Goal: Information Seeking & Learning: Learn about a topic

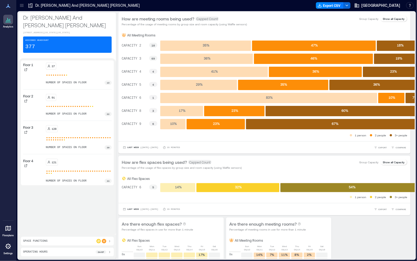
click at [5, 232] on div at bounding box center [8, 228] width 10 height 10
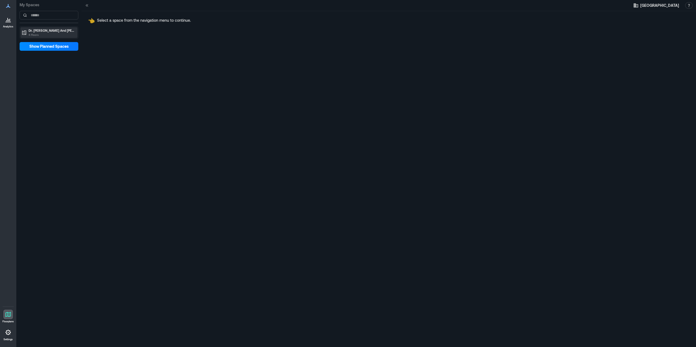
click at [68, 30] on p "Dr. [PERSON_NAME] And [PERSON_NAME] [PERSON_NAME]" at bounding box center [52, 30] width 46 height 4
click at [42, 61] on div "Floor 3" at bounding box center [48, 58] width 57 height 8
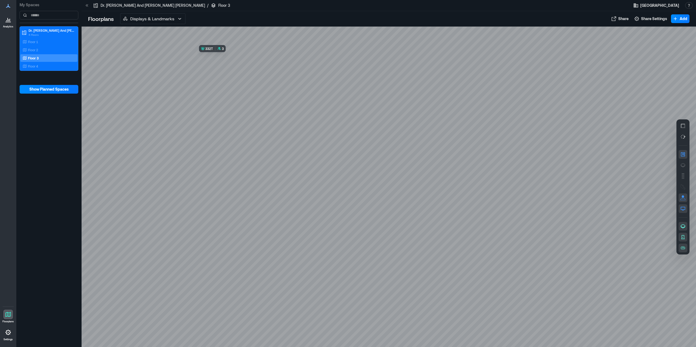
click at [225, 65] on div at bounding box center [389, 187] width 614 height 321
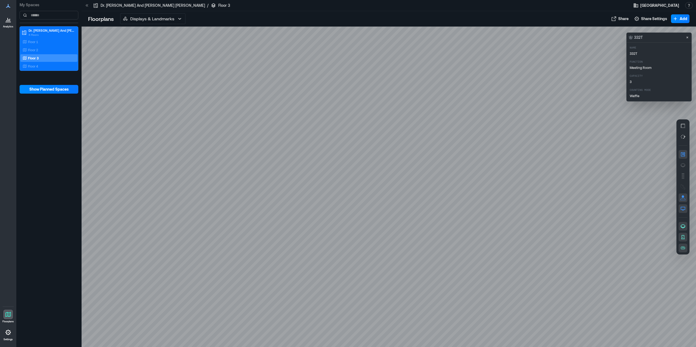
click at [231, 82] on div at bounding box center [389, 187] width 614 height 321
click at [230, 66] on div at bounding box center [389, 187] width 614 height 321
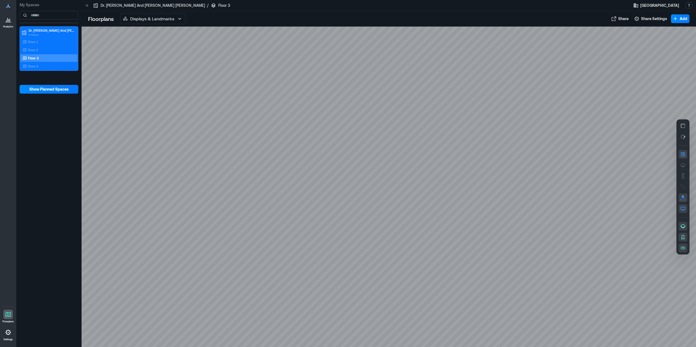
drag, startPoint x: 13, startPoint y: 277, endPoint x: 23, endPoint y: 275, distance: 10.2
click at [76, 186] on div "My Spaces Dr. E. J. And Margaret O'Brien Hall 4 Floors Floor 1 Floor 2 Floor 3 …" at bounding box center [48, 173] width 65 height 347
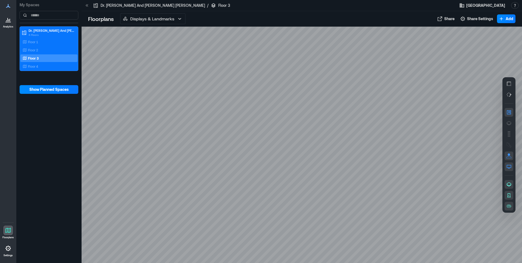
click at [8, 27] on p "Analytics" at bounding box center [8, 26] width 10 height 3
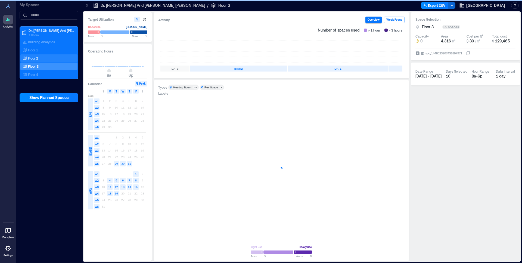
click at [41, 57] on div "Floor 2" at bounding box center [47, 57] width 53 height 5
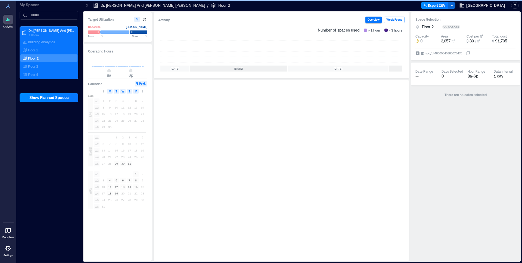
click at [39, 58] on div "Floor 2" at bounding box center [47, 57] width 53 height 5
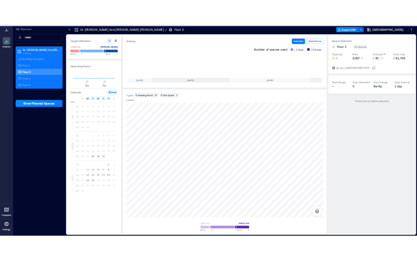
scroll to position [0, 52]
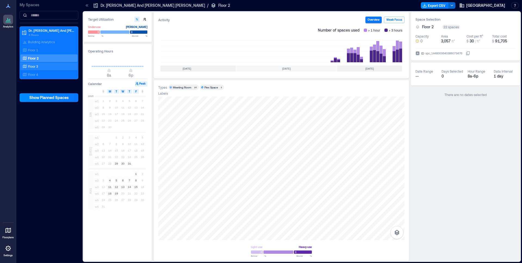
click at [34, 67] on p "Floor 3" at bounding box center [33, 66] width 10 height 4
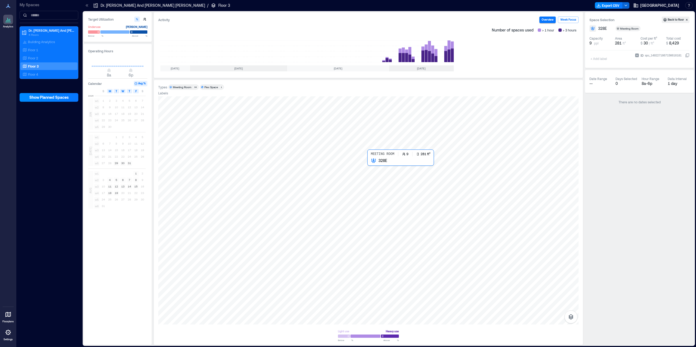
click at [375, 172] on div at bounding box center [368, 210] width 420 height 228
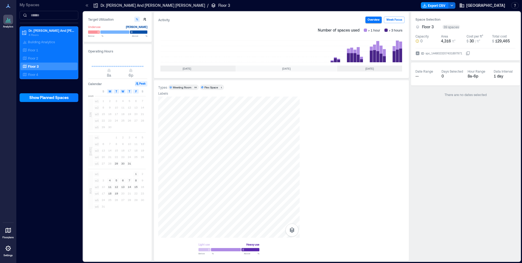
scroll to position [0, 52]
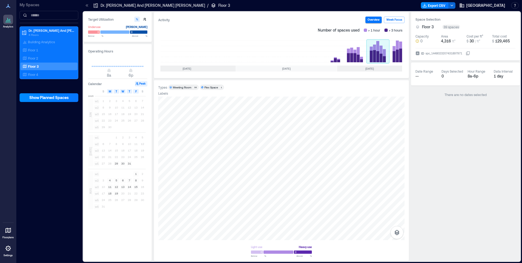
click at [374, 57] on rect at bounding box center [377, 51] width 23 height 22
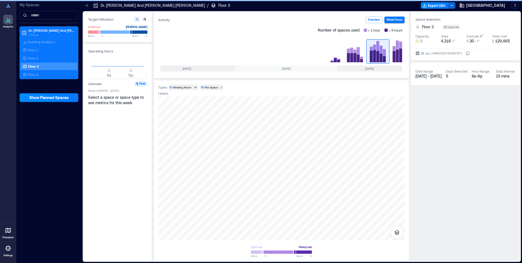
click at [390, 58] on rect at bounding box center [395, 51] width 13 height 22
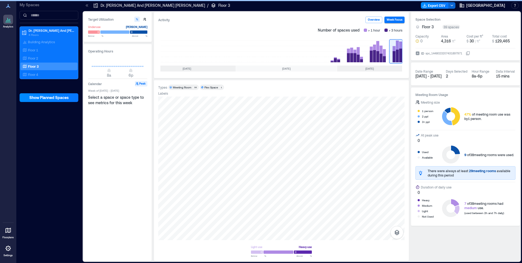
click at [397, 57] on rect at bounding box center [395, 51] width 13 height 22
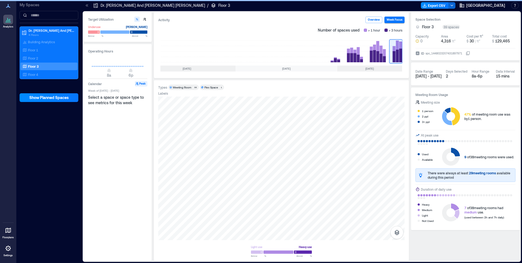
click at [120, 130] on div "Select a space or space type to see metrics for this week" at bounding box center [118, 176] width 60 height 162
click at [376, 50] on rect at bounding box center [377, 51] width 23 height 22
click at [346, 58] on rect at bounding box center [354, 51] width 23 height 22
click at [397, 58] on rect at bounding box center [395, 51] width 13 height 22
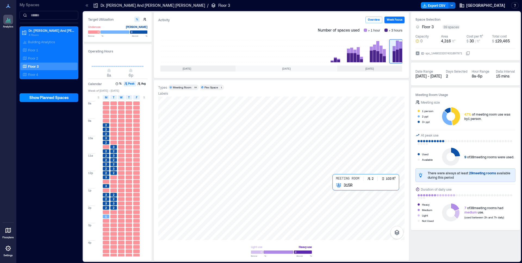
click at [336, 187] on div at bounding box center [281, 167] width 246 height 143
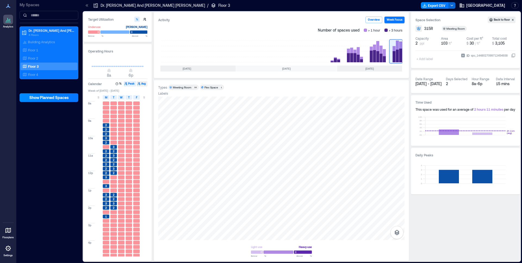
click at [142, 86] on button "Avg" at bounding box center [142, 83] width 11 height 5
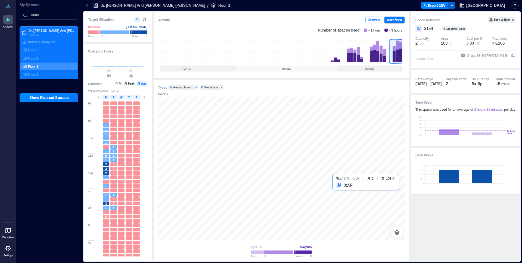
click at [339, 190] on div at bounding box center [281, 167] width 246 height 143
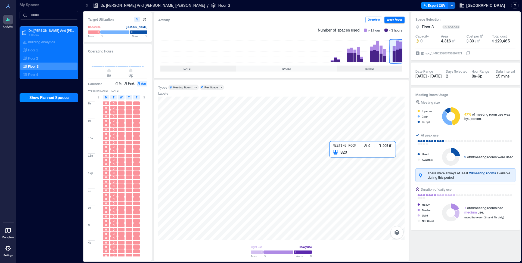
click at [331, 161] on div at bounding box center [281, 167] width 246 height 143
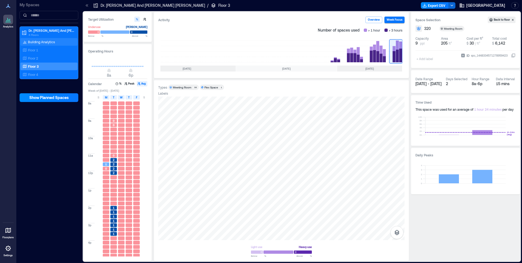
click at [34, 40] on p "Building Analytics" at bounding box center [41, 42] width 27 height 4
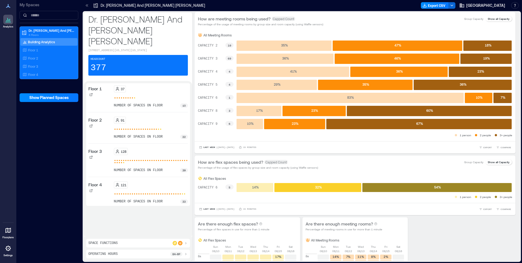
click at [45, 42] on p "Building Analytics" at bounding box center [41, 42] width 27 height 4
click at [417, 148] on span "COMPARE" at bounding box center [505, 147] width 11 height 3
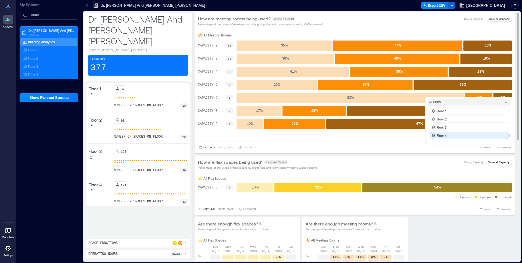
click at [417, 136] on div "Floor 4" at bounding box center [470, 135] width 80 height 7
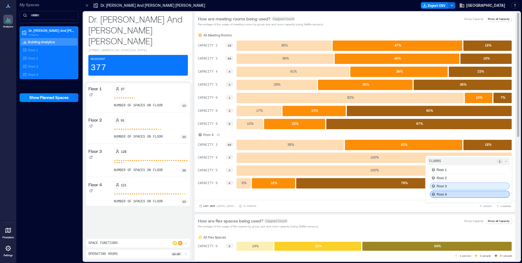
click at [417, 187] on div "Floor 3" at bounding box center [470, 185] width 80 height 7
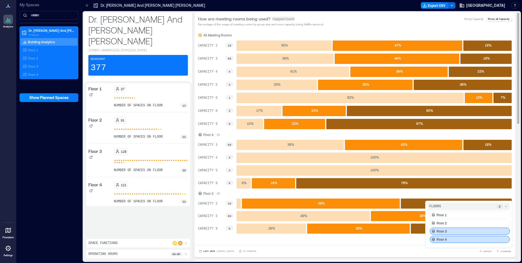
scroll to position [28, 0]
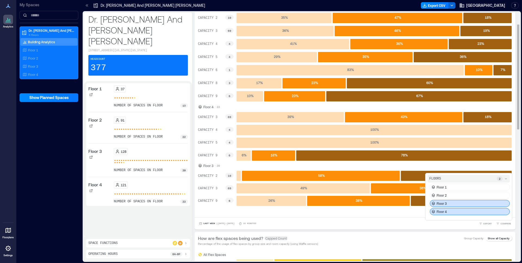
click at [417, 204] on div "Floor 3" at bounding box center [470, 203] width 80 height 7
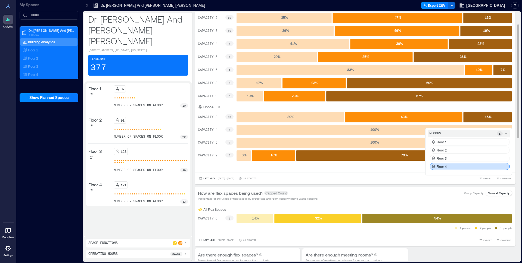
click at [417, 166] on div "Floor 4" at bounding box center [470, 166] width 80 height 7
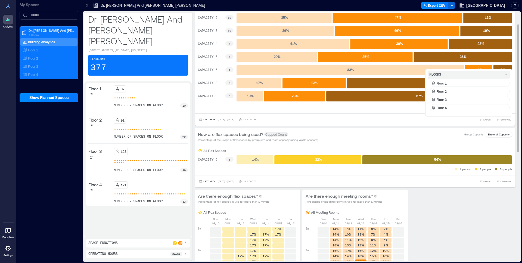
scroll to position [0, 0]
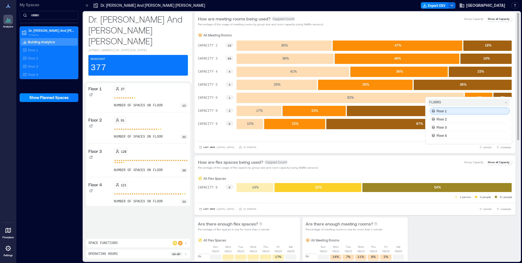
click at [417, 112] on div "Floor 1" at bounding box center [470, 110] width 80 height 7
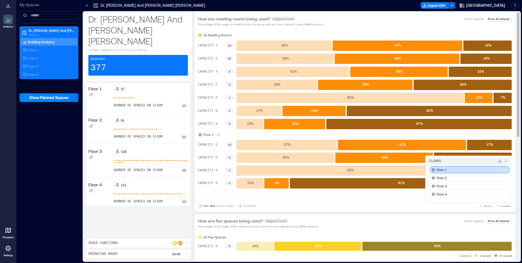
scroll to position [28, 0]
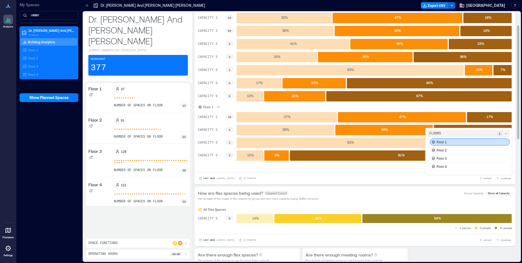
click at [283, 118] on rect at bounding box center [286, 117] width 100 height 10
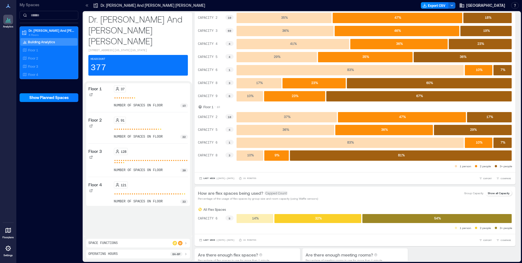
click at [152, 134] on p "number of spaces on floor" at bounding box center [138, 136] width 49 height 4
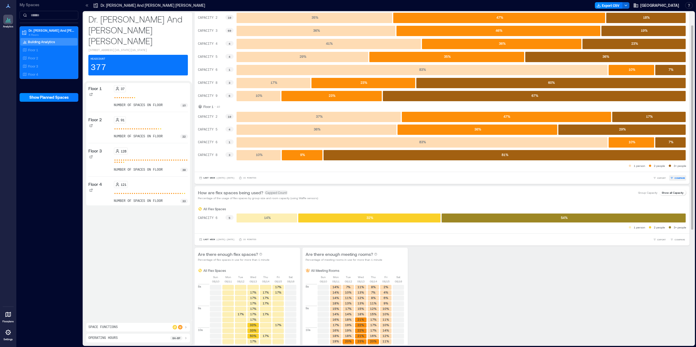
click at [417, 178] on span "COMPARE" at bounding box center [679, 178] width 11 height 3
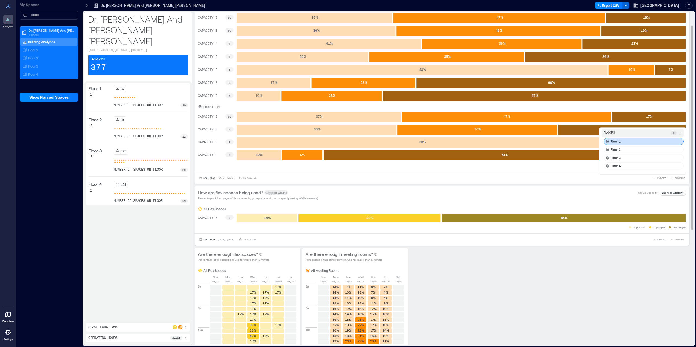
click at [417, 141] on div "Floor 1" at bounding box center [643, 141] width 80 height 7
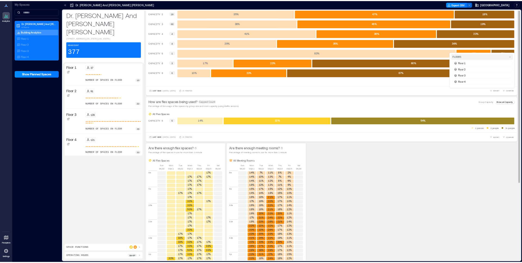
scroll to position [0, 0]
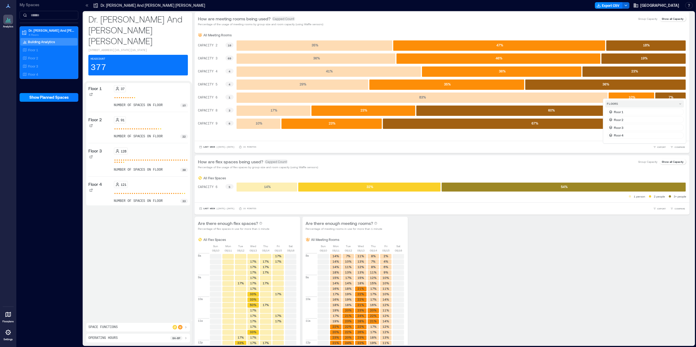
click at [10, 260] on icon at bounding box center [8, 333] width 7 height 7
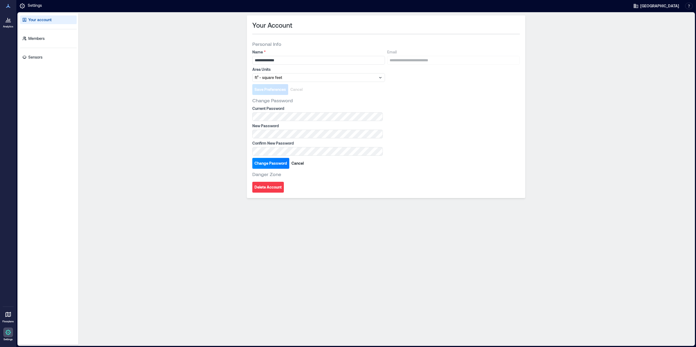
click at [33, 43] on div "Your account Members Sensors" at bounding box center [48, 179] width 60 height 332
click at [35, 40] on p "Members" at bounding box center [36, 38] width 16 height 5
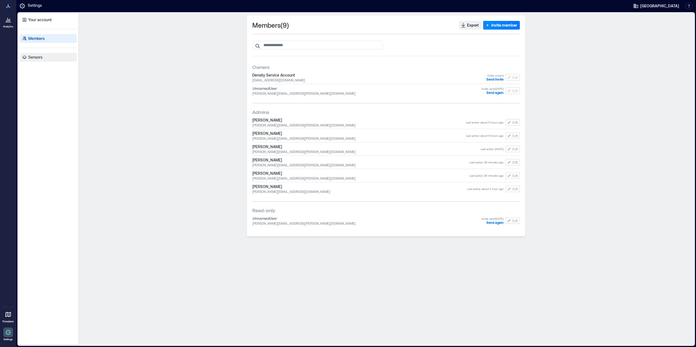
click at [38, 61] on link "Sensors" at bounding box center [48, 57] width 57 height 9
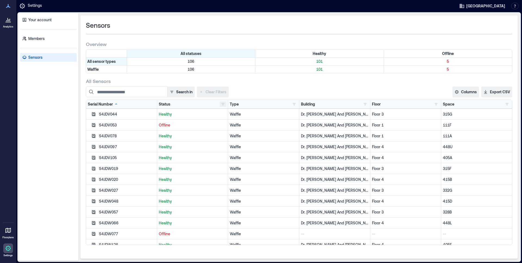
click at [221, 105] on button "button" at bounding box center [223, 103] width 7 height 5
click at [242, 124] on div "Offline 5" at bounding box center [240, 123] width 34 height 5
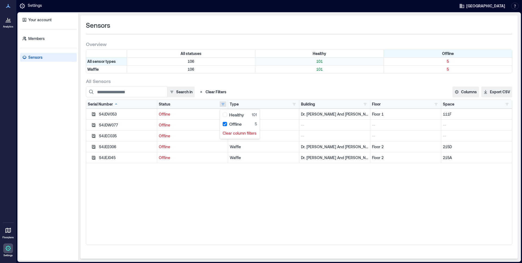
click at [347, 65] on div "101" at bounding box center [319, 62] width 128 height 8
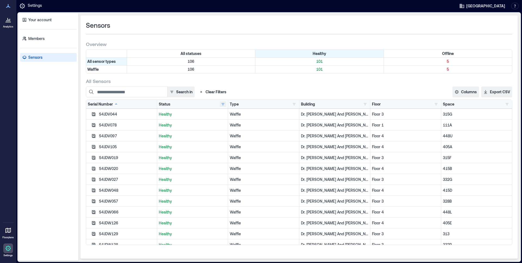
click at [223, 103] on button "button" at bounding box center [223, 103] width 7 height 5
click at [243, 125] on div "Offline 5" at bounding box center [240, 123] width 34 height 5
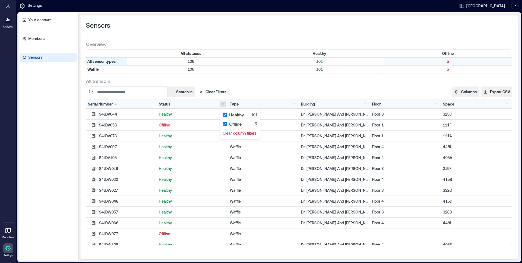
click at [417, 63] on p "5" at bounding box center [448, 61] width 126 height 5
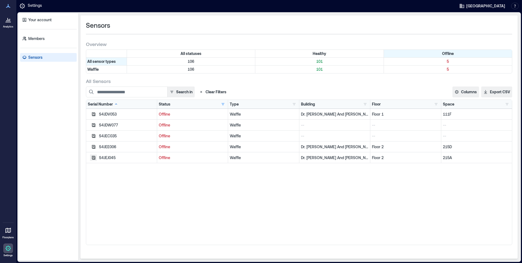
click at [93, 116] on icon "button" at bounding box center [94, 114] width 4 height 4
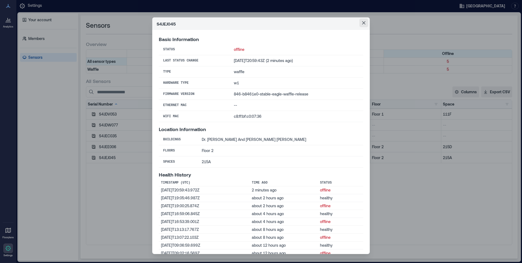
click at [364, 24] on icon "Close" at bounding box center [363, 22] width 3 height 3
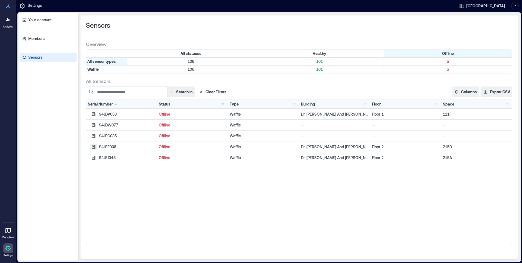
click at [93, 148] on icon "button" at bounding box center [93, 147] width 4 height 4
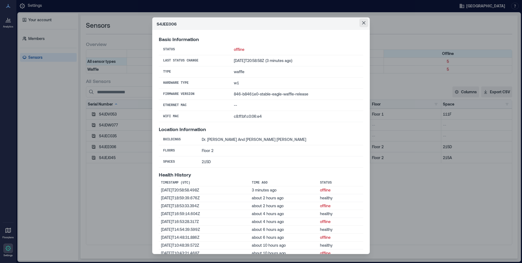
click at [364, 23] on icon "Close" at bounding box center [363, 22] width 3 height 3
click at [363, 23] on icon "Close" at bounding box center [363, 22] width 3 height 3
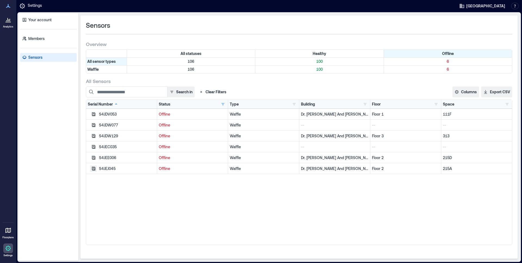
click at [95, 116] on icon "button" at bounding box center [94, 114] width 4 height 4
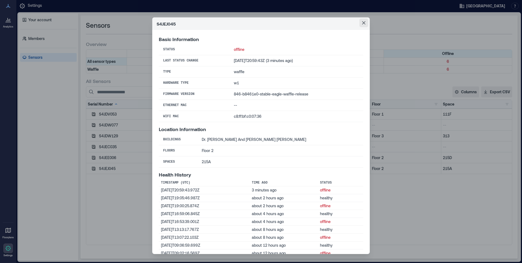
click at [364, 22] on icon "Close" at bounding box center [363, 22] width 3 height 3
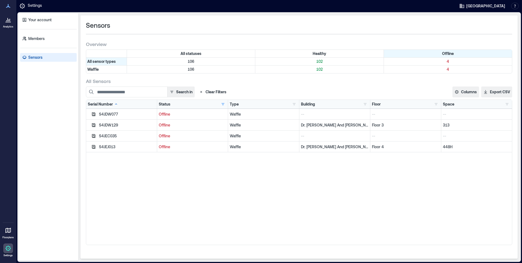
click at [5, 233] on icon at bounding box center [8, 230] width 7 height 7
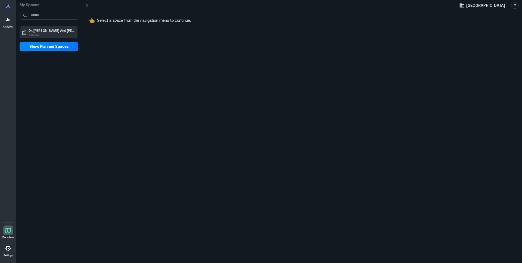
click at [64, 37] on div "Dr. E. J. And Margaret O'Brien Hall 4 Floors" at bounding box center [48, 32] width 57 height 11
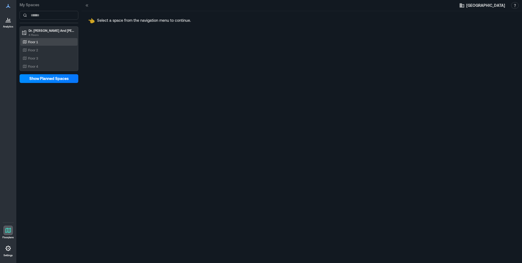
click at [52, 41] on div "Floor 1" at bounding box center [47, 41] width 53 height 5
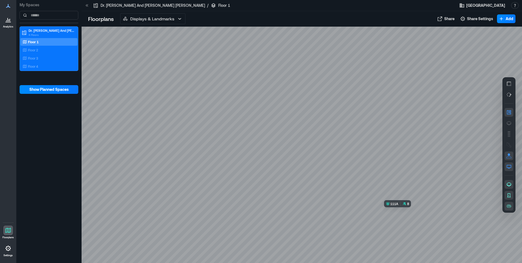
click at [411, 218] on div at bounding box center [302, 145] width 440 height 236
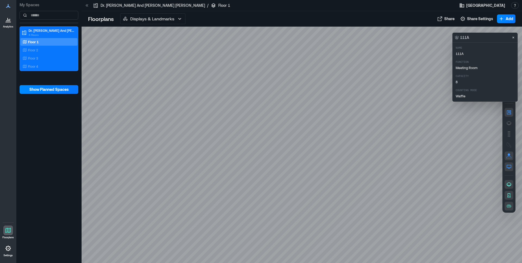
click at [417, 242] on div at bounding box center [302, 145] width 440 height 236
click at [417, 245] on div at bounding box center [302, 145] width 440 height 236
click at [417, 65] on div "Function Meeting Room" at bounding box center [492, 65] width 74 height 10
click at [379, 242] on div at bounding box center [302, 145] width 440 height 236
click at [397, 242] on div at bounding box center [302, 145] width 440 height 236
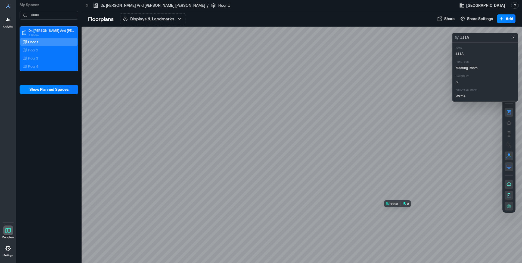
click at [417, 215] on div at bounding box center [302, 145] width 440 height 236
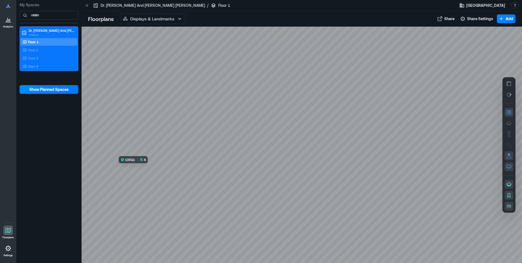
click at [140, 174] on div at bounding box center [302, 145] width 440 height 236
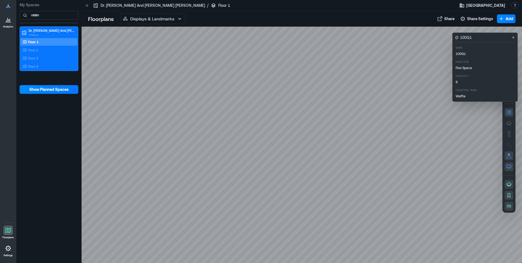
click at [268, 238] on div at bounding box center [302, 145] width 440 height 236
click at [356, 240] on div at bounding box center [302, 145] width 440 height 236
drag, startPoint x: 345, startPoint y: 245, endPoint x: 396, endPoint y: 172, distance: 88.8
click at [347, 242] on div at bounding box center [302, 145] width 440 height 236
click at [140, 176] on div at bounding box center [302, 145] width 440 height 236
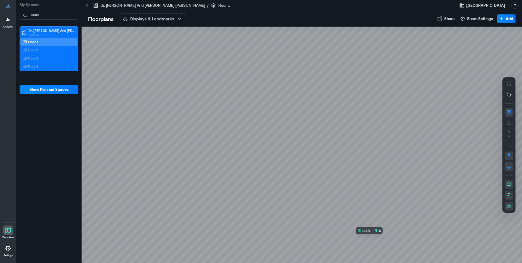
click at [375, 243] on div at bounding box center [302, 145] width 440 height 236
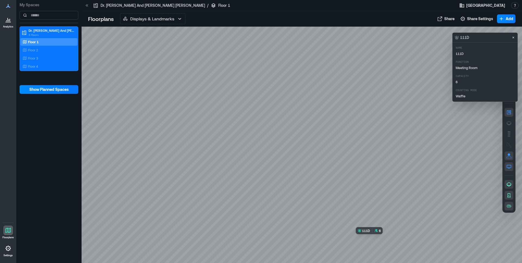
click at [375, 243] on div at bounding box center [302, 145] width 440 height 236
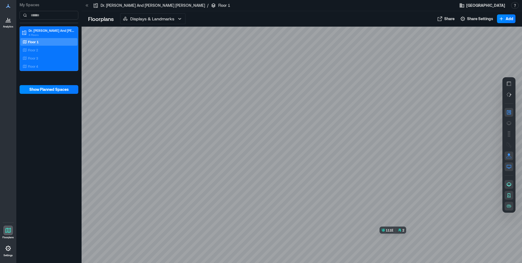
click at [401, 242] on div at bounding box center [302, 145] width 440 height 236
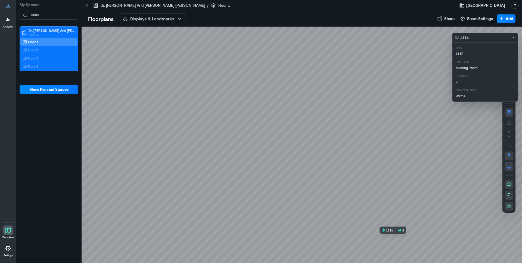
click at [401, 242] on div at bounding box center [302, 145] width 440 height 236
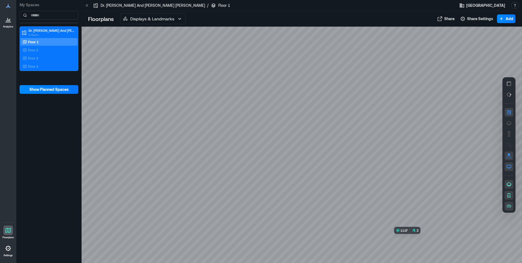
click at [413, 244] on div at bounding box center [302, 145] width 440 height 236
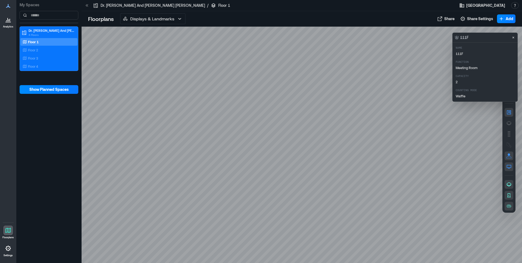
click at [417, 71] on div "Name 111F Function Meeting Room Capacity 2 Counting Mode Waffle" at bounding box center [492, 72] width 76 height 54
click at [417, 67] on p "Meeting Room" at bounding box center [492, 67] width 74 height 4
click at [45, 48] on div "Floor 2" at bounding box center [47, 49] width 53 height 5
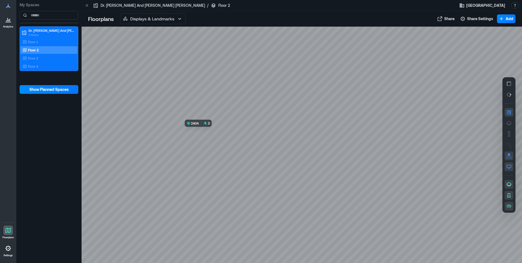
click at [201, 135] on div at bounding box center [302, 145] width 440 height 236
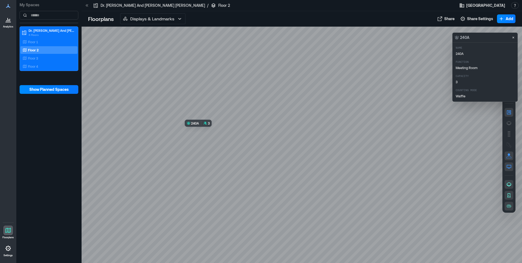
click at [201, 135] on div at bounding box center [302, 145] width 440 height 236
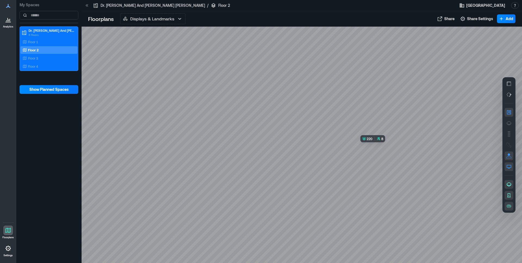
click at [378, 157] on div at bounding box center [302, 145] width 440 height 236
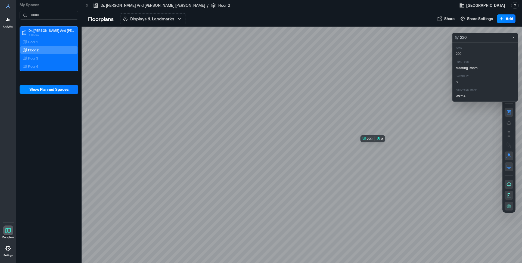
click at [378, 157] on div at bounding box center [302, 145] width 440 height 236
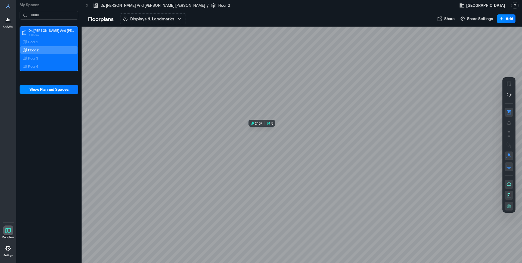
click at [270, 133] on div at bounding box center [302, 145] width 440 height 236
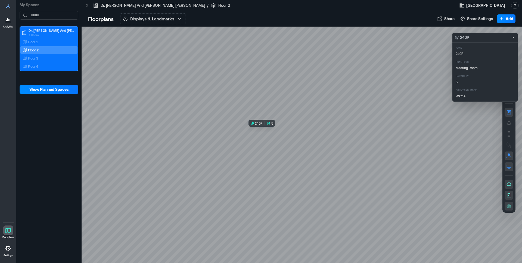
click at [269, 134] on div at bounding box center [302, 145] width 440 height 236
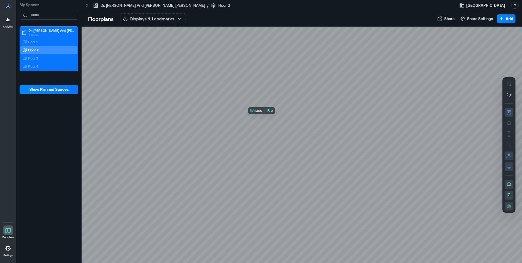
click at [273, 119] on div at bounding box center [302, 145] width 440 height 236
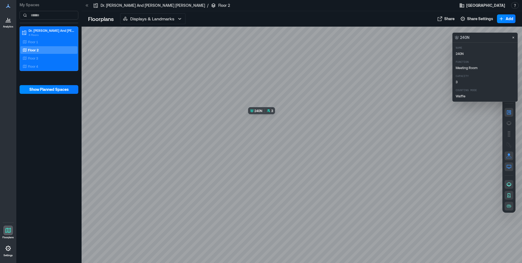
click at [273, 119] on div at bounding box center [302, 145] width 440 height 236
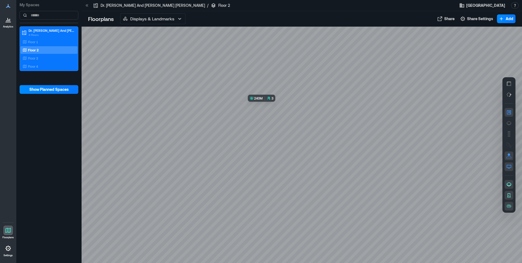
click at [271, 109] on div at bounding box center [302, 145] width 440 height 236
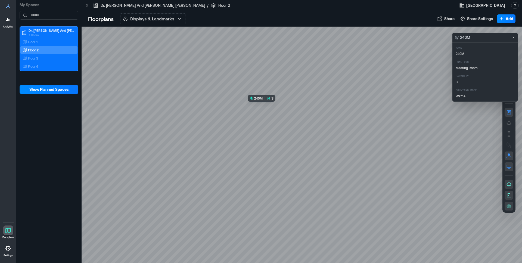
click at [271, 109] on div at bounding box center [302, 145] width 440 height 236
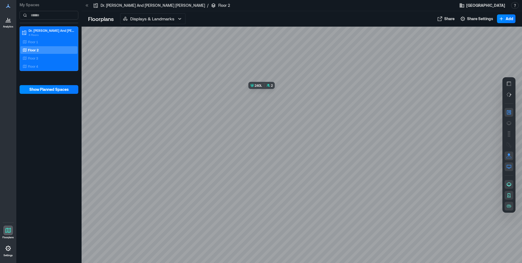
click at [268, 95] on div at bounding box center [302, 145] width 440 height 236
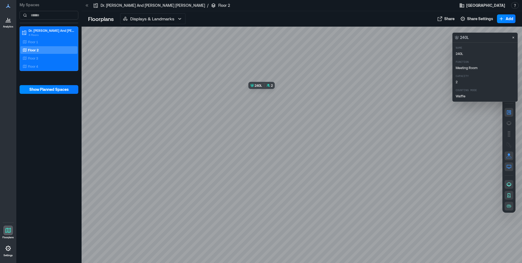
click at [268, 95] on div at bounding box center [302, 145] width 440 height 236
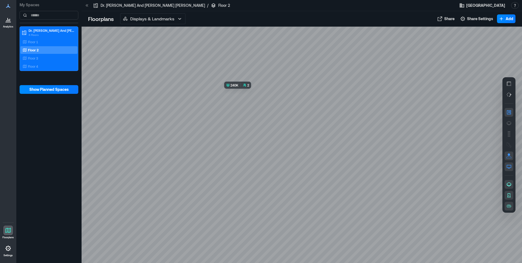
click at [238, 98] on div at bounding box center [302, 145] width 440 height 236
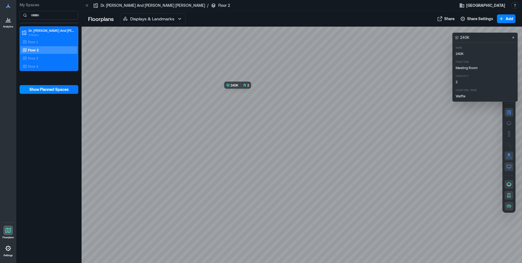
click at [248, 95] on div at bounding box center [302, 145] width 440 height 236
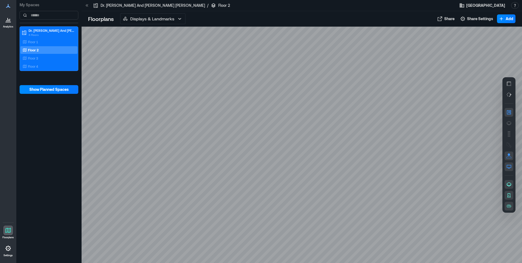
click at [219, 95] on div at bounding box center [302, 145] width 440 height 236
click at [235, 95] on div at bounding box center [302, 145] width 440 height 236
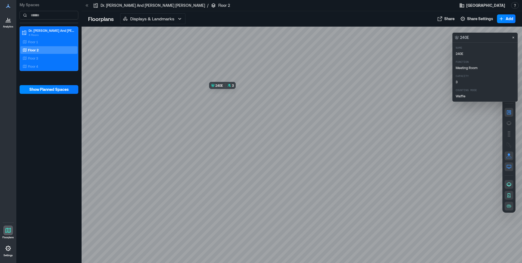
click at [235, 95] on div at bounding box center [302, 145] width 440 height 236
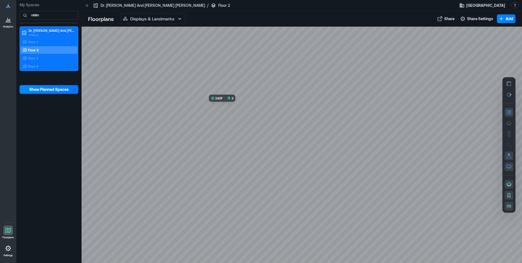
click at [230, 107] on div at bounding box center [302, 145] width 440 height 236
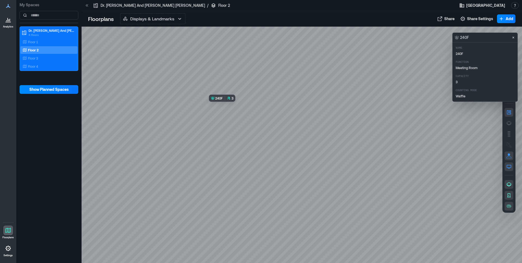
click at [230, 107] on div at bounding box center [302, 145] width 440 height 236
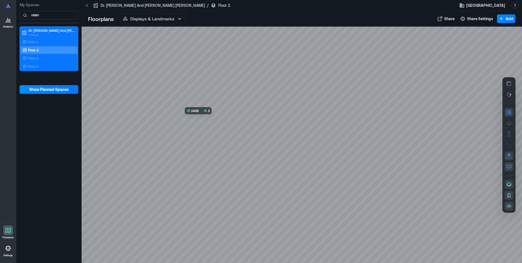
click at [205, 122] on div at bounding box center [302, 145] width 440 height 236
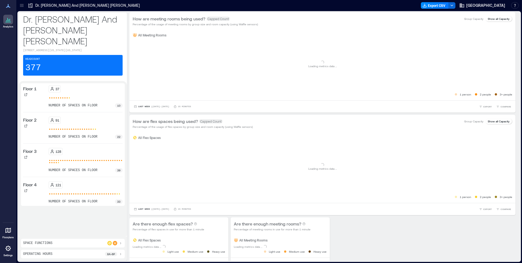
click at [6, 233] on div at bounding box center [8, 230] width 10 height 10
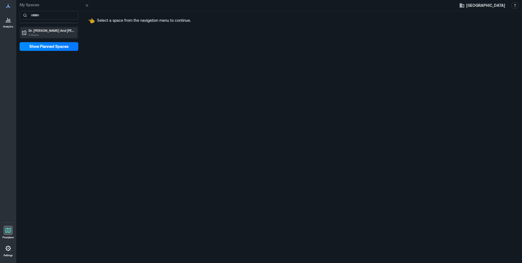
click at [48, 34] on p "4 Floors" at bounding box center [52, 35] width 46 height 4
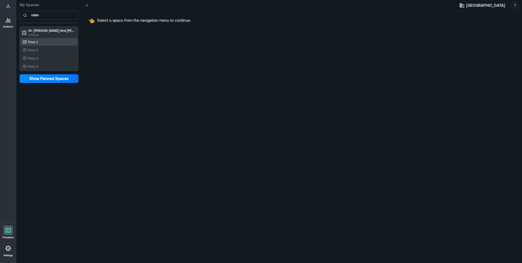
click at [40, 44] on div "Floor 1" at bounding box center [47, 41] width 53 height 5
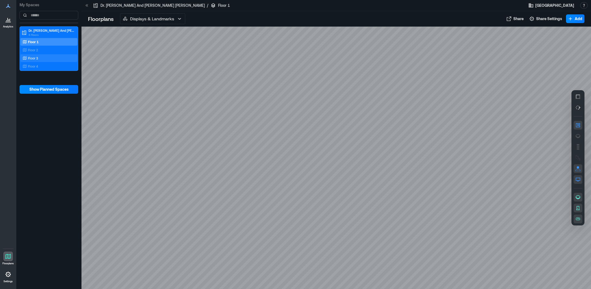
click at [37, 59] on p "Floor 3" at bounding box center [33, 58] width 10 height 4
click at [34, 70] on div "Floor 4" at bounding box center [48, 66] width 57 height 8
click at [344, 218] on div at bounding box center [337, 158] width 510 height 263
click at [322, 179] on div at bounding box center [337, 158] width 510 height 263
click at [42, 57] on div "Floor 3" at bounding box center [47, 57] width 53 height 5
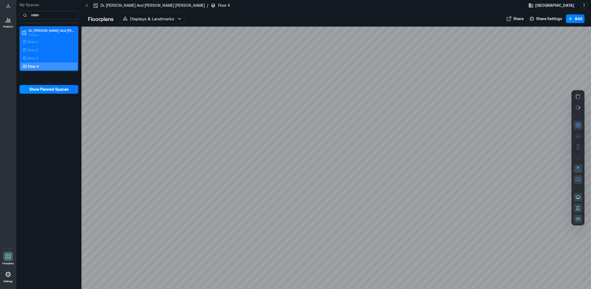
click at [40, 64] on div "Floor 4" at bounding box center [47, 66] width 53 height 5
click at [39, 65] on div "Floor 4" at bounding box center [47, 66] width 53 height 5
click at [54, 58] on div "Floor 3" at bounding box center [47, 57] width 53 height 5
click at [348, 58] on div at bounding box center [337, 158] width 510 height 263
click at [36, 68] on p "Floor 4" at bounding box center [33, 66] width 10 height 4
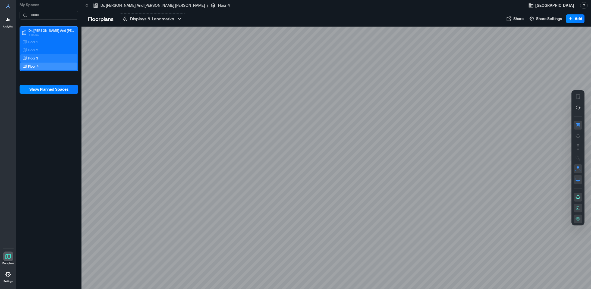
click at [34, 56] on p "Floor 3" at bounding box center [33, 58] width 10 height 4
